Goal: Transaction & Acquisition: Purchase product/service

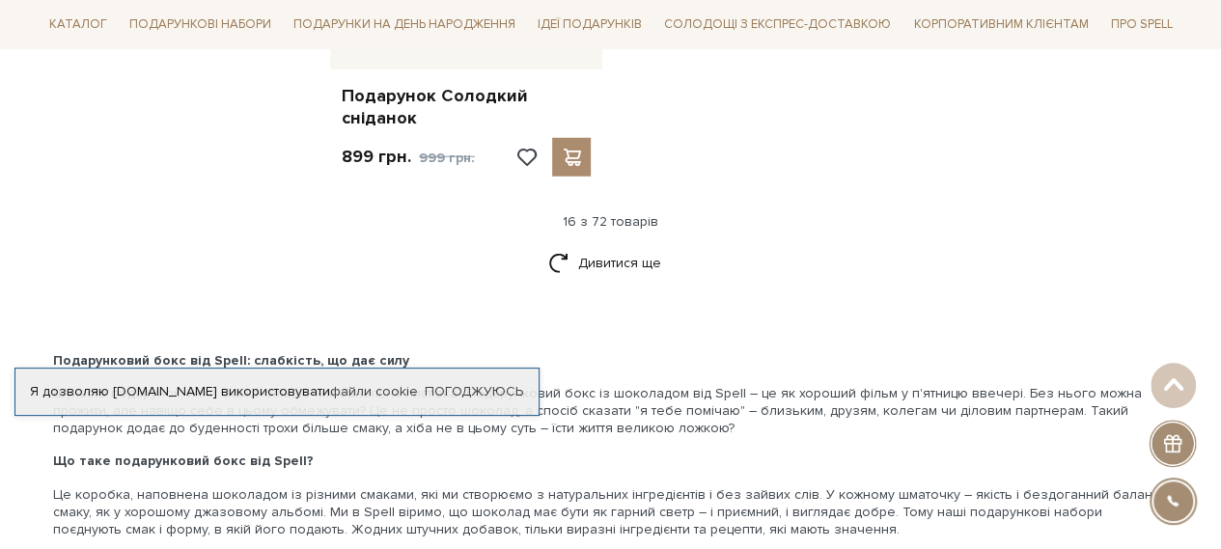
scroll to position [2607, 0]
click at [613, 246] on link "Дивитися ще" at bounding box center [611, 262] width 126 height 34
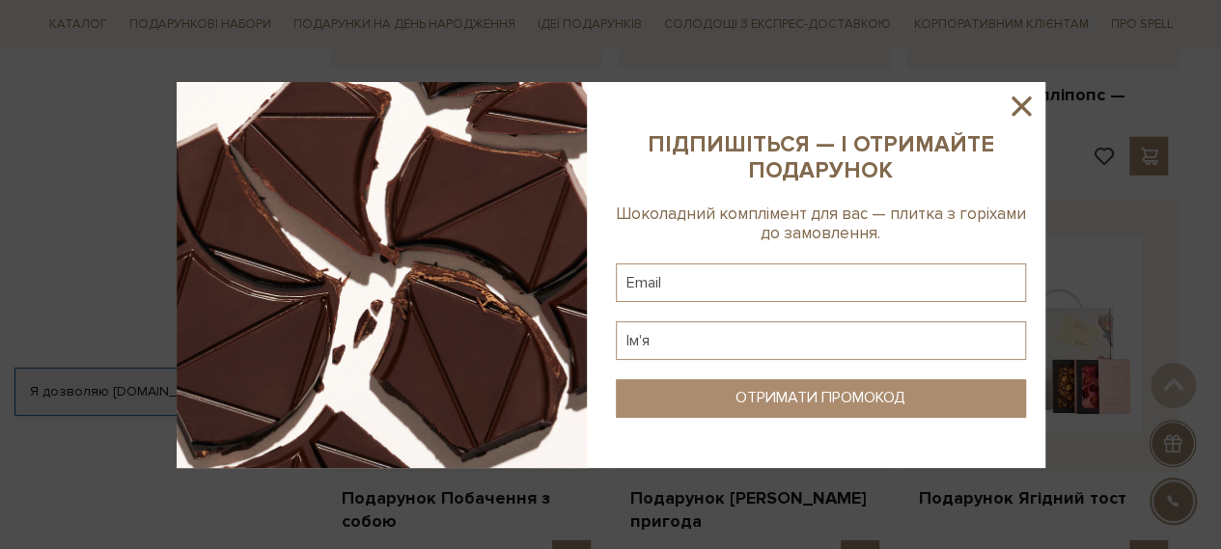
click at [1021, 108] on icon at bounding box center [1021, 106] width 19 height 19
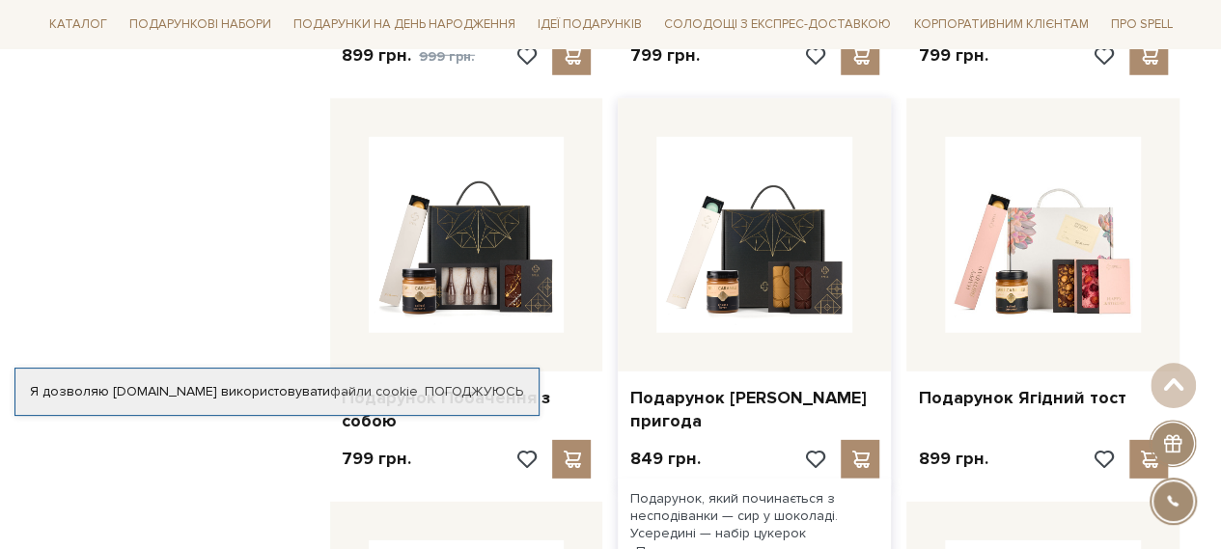
scroll to position [2413, 0]
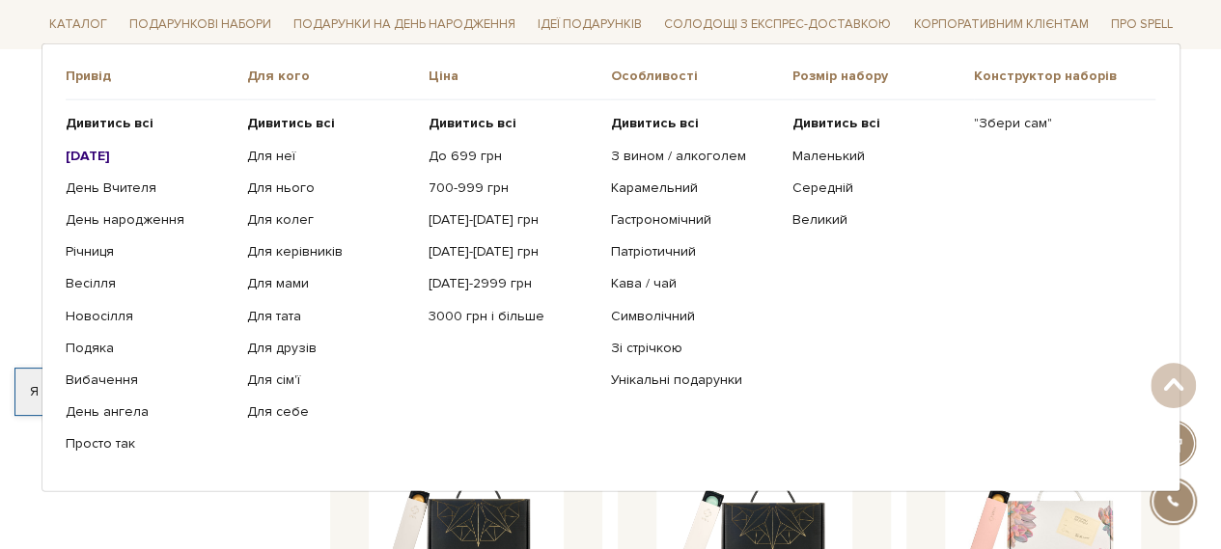
click at [76, 156] on b "[DATE]" at bounding box center [88, 155] width 44 height 16
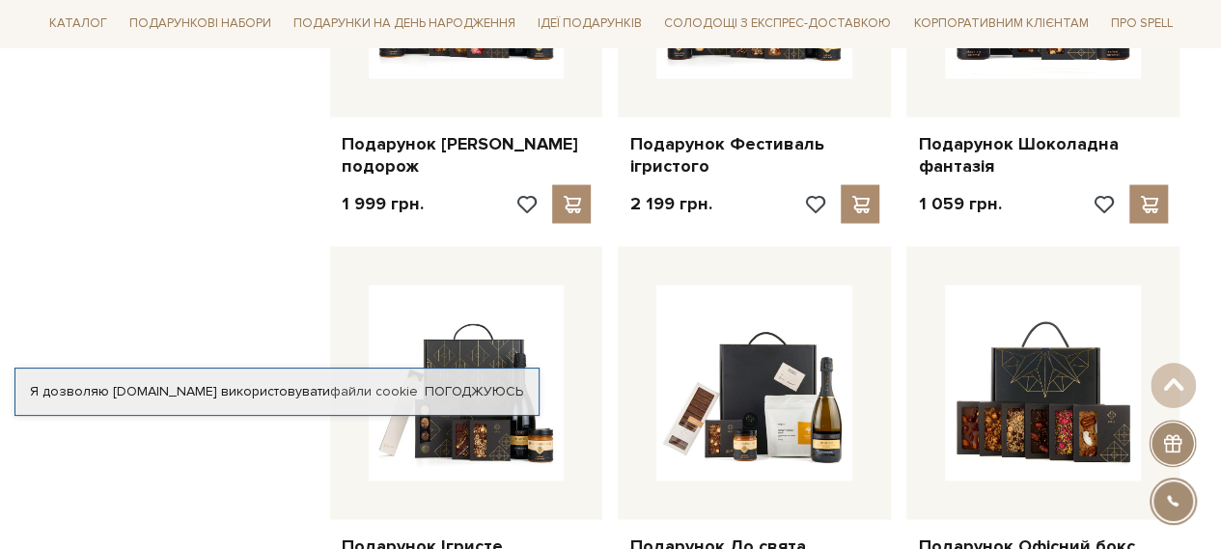
scroll to position [1641, 0]
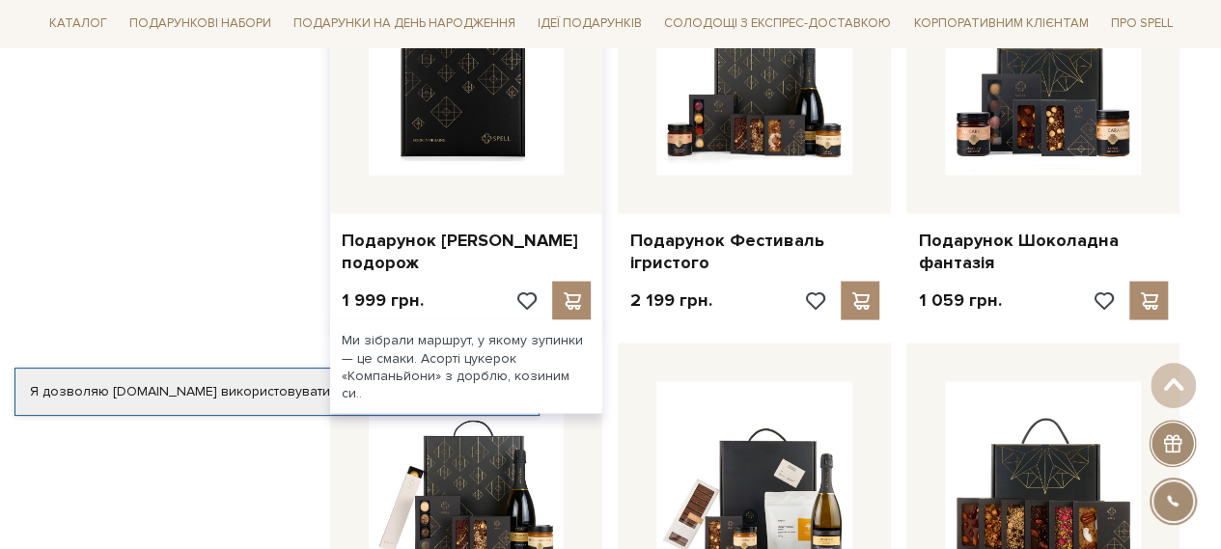
click at [461, 105] on img at bounding box center [467, 77] width 196 height 196
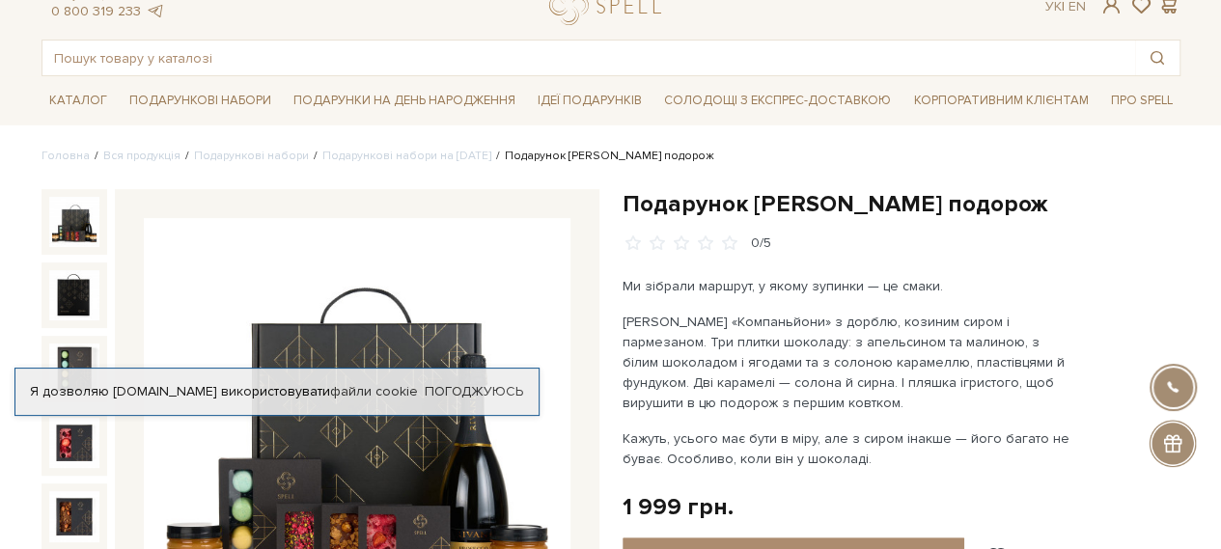
scroll to position [97, 0]
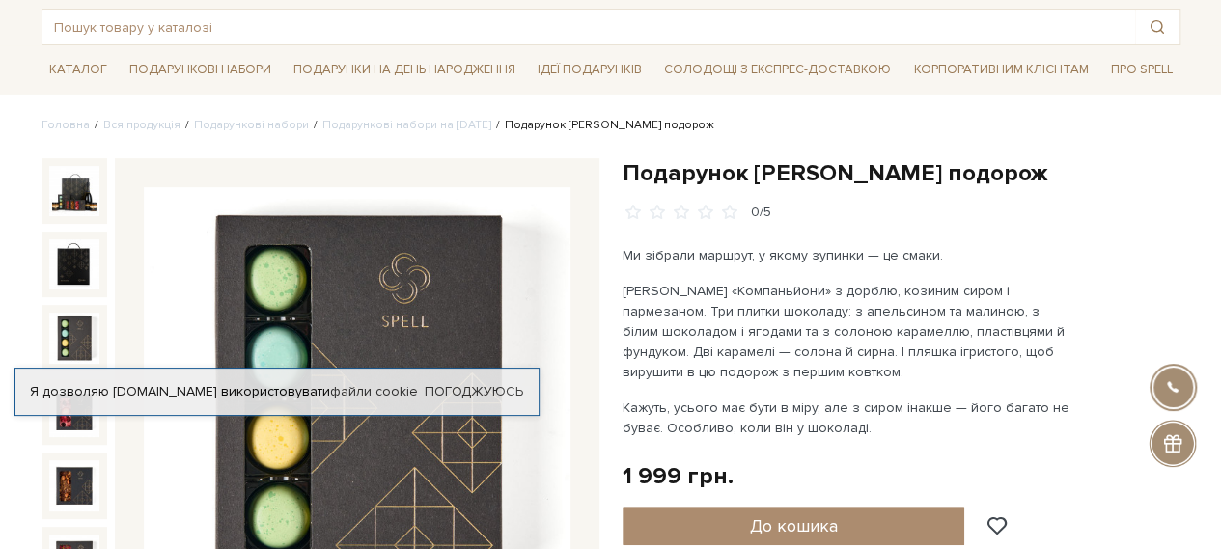
click at [71, 333] on img at bounding box center [74, 338] width 50 height 50
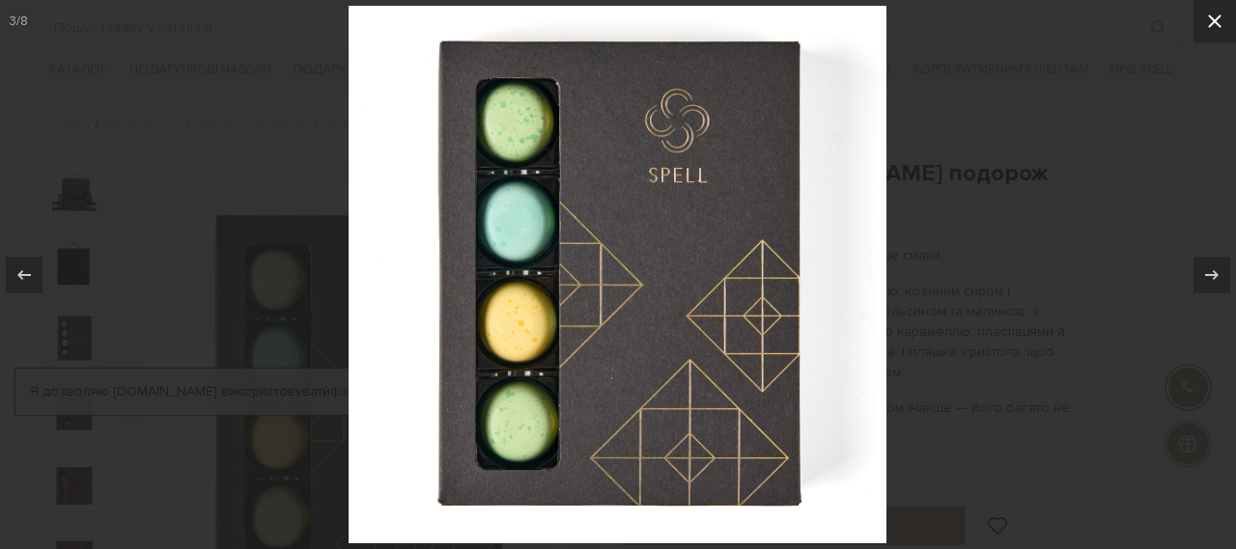
click at [1209, 21] on icon at bounding box center [1214, 21] width 23 height 23
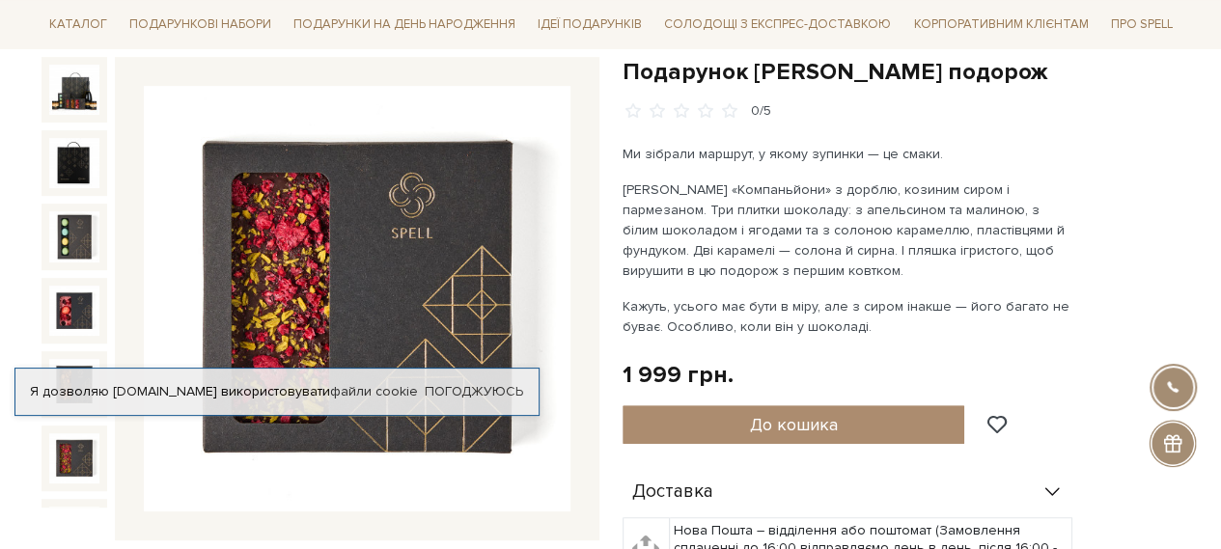
scroll to position [97, 0]
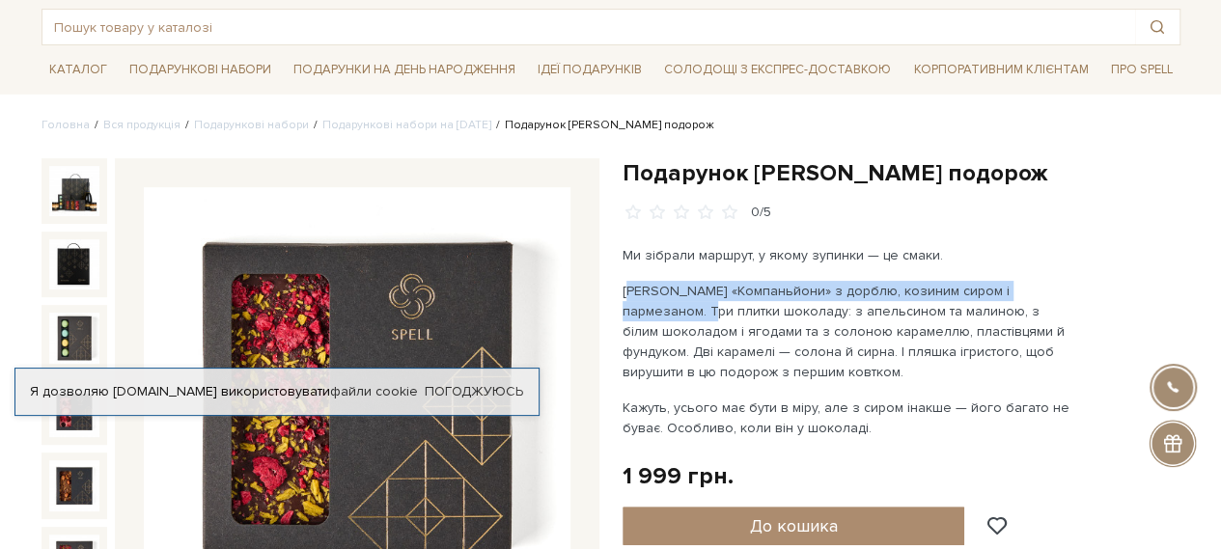
drag, startPoint x: 620, startPoint y: 288, endPoint x: 1085, endPoint y: 292, distance: 465.3
copy p "[PERSON_NAME] «Компаньйони» з дорблю, козиним сиром і пармезаном."
